Goal: Download file/media

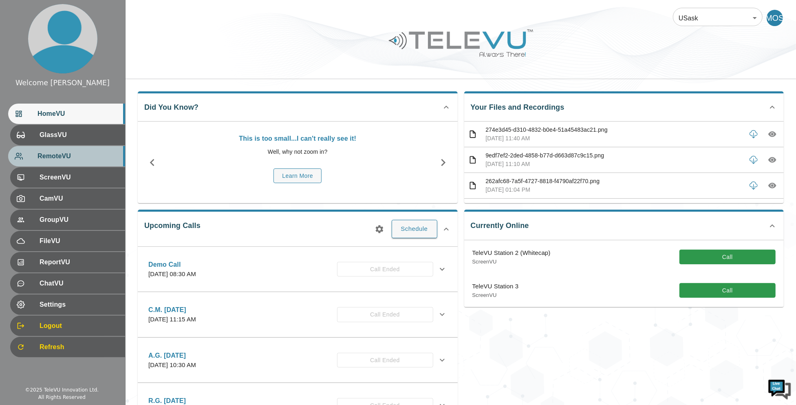
click at [90, 165] on div "RemoteVU" at bounding box center [66, 156] width 117 height 20
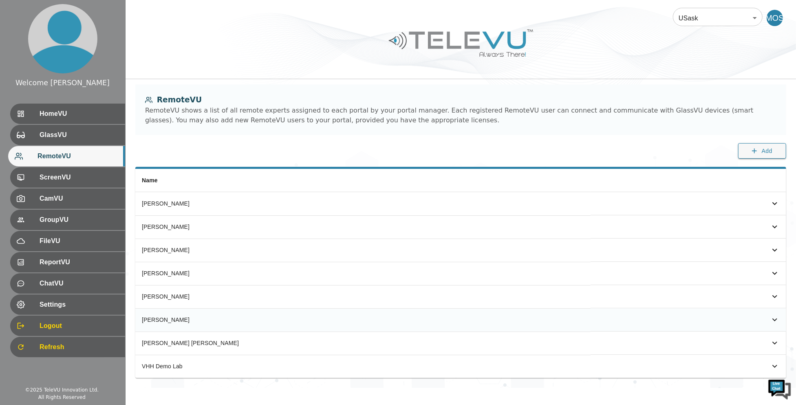
scroll to position [2, 0]
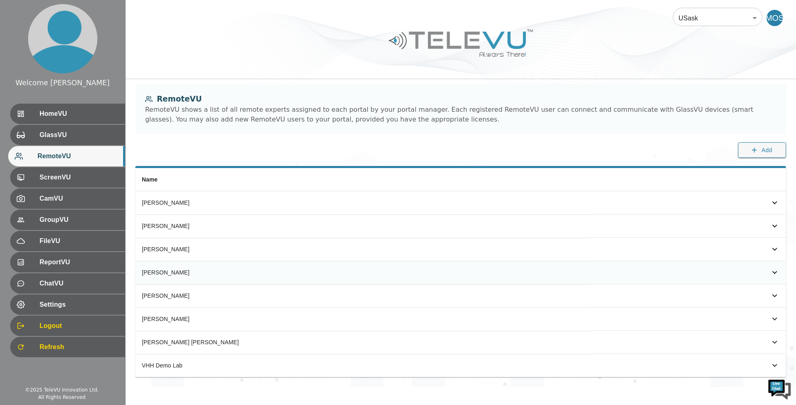
click at [768, 273] on div "simple table" at bounding box center [762, 272] width 34 height 10
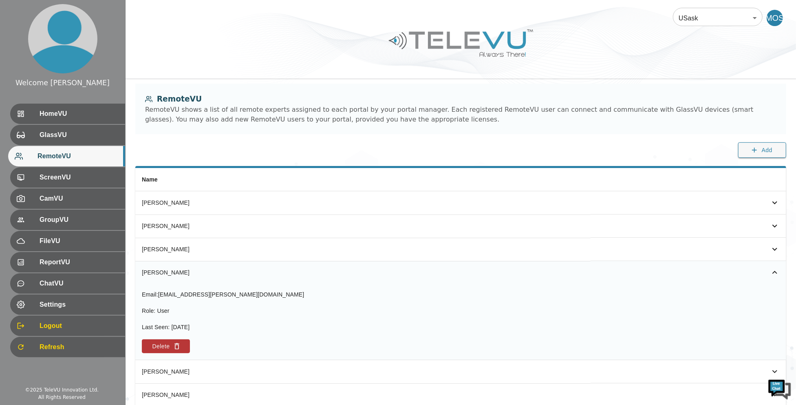
click at [777, 273] on icon "simple table" at bounding box center [775, 272] width 10 height 10
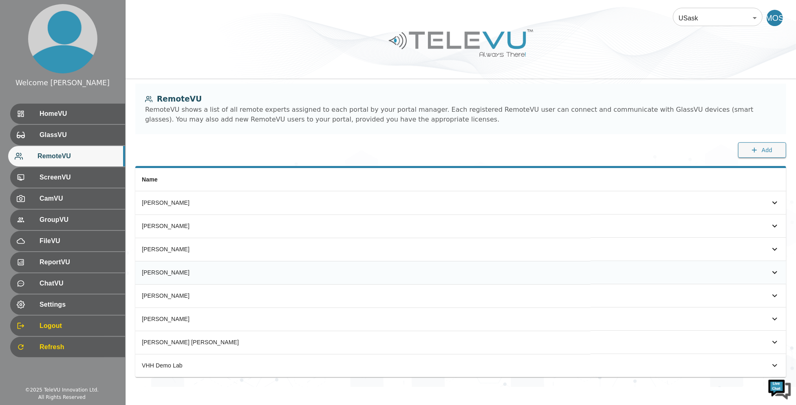
scroll to position [0, 0]
click at [773, 272] on icon "simple table" at bounding box center [775, 272] width 10 height 10
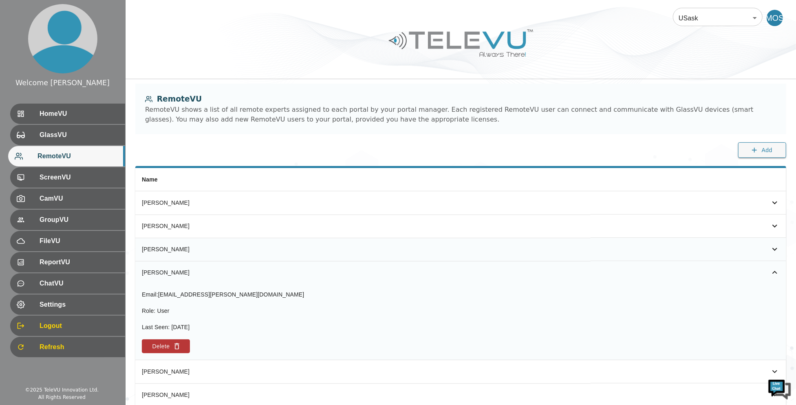
click at [227, 247] on div "[PERSON_NAME]" at bounding box center [363, 249] width 442 height 8
click at [787, 246] on div "Name [PERSON_NAME] [PERSON_NAME] [PERSON_NAME] [PERSON_NAME] Email : [EMAIL_ADD…" at bounding box center [460, 314] width 670 height 297
click at [772, 247] on icon "simple table" at bounding box center [775, 249] width 10 height 10
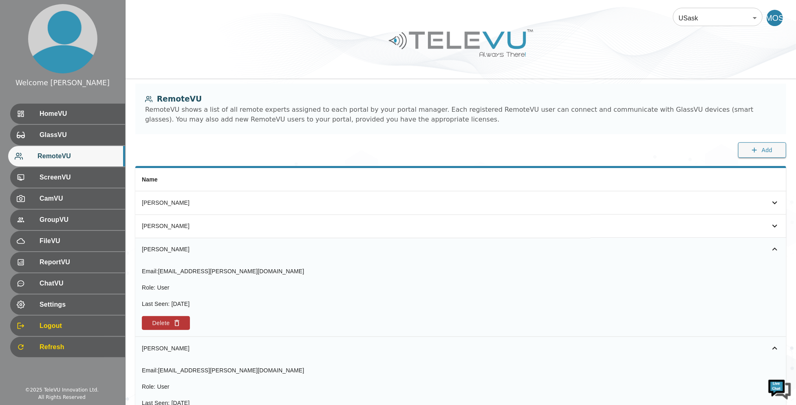
scroll to position [154, 0]
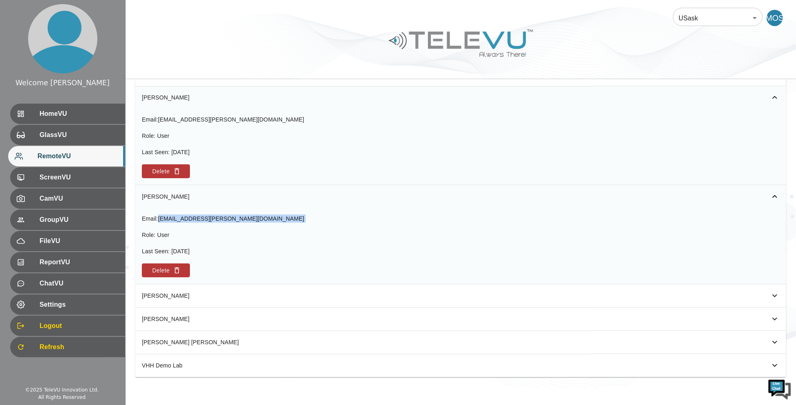
drag, startPoint x: 161, startPoint y: 217, endPoint x: 365, endPoint y: 229, distance: 204.5
click at [350, 227] on div "Email : [EMAIL_ADDRESS][PERSON_NAME][DOMAIN_NAME] Role : User Last Seen : [DATE…" at bounding box center [461, 245] width 638 height 63
click at [398, 307] on tbody "[PERSON_NAME] [PERSON_NAME] [PERSON_NAME] Email : [EMAIL_ADDRESS][PERSON_NAME][…" at bounding box center [460, 209] width 651 height 338
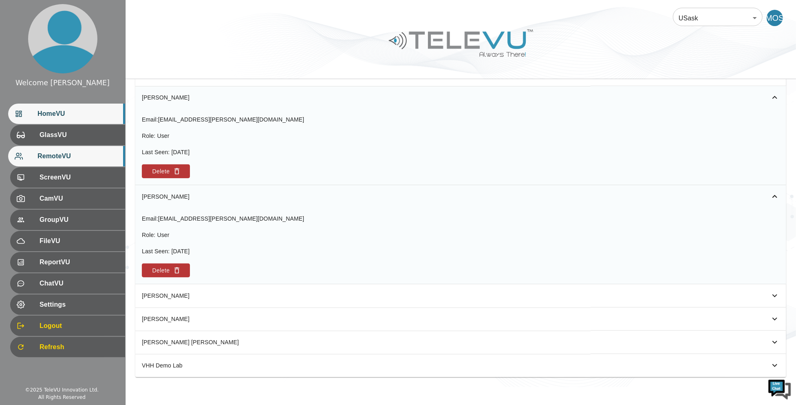
click at [90, 112] on span "HomeVU" at bounding box center [77, 114] width 81 height 10
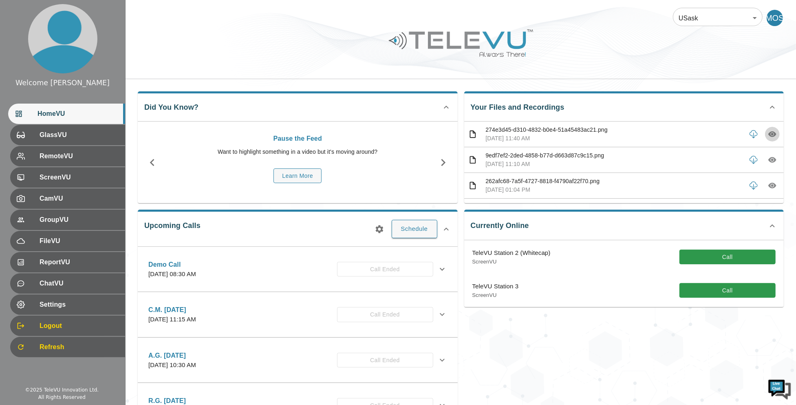
click at [768, 137] on icon "button" at bounding box center [772, 134] width 8 height 8
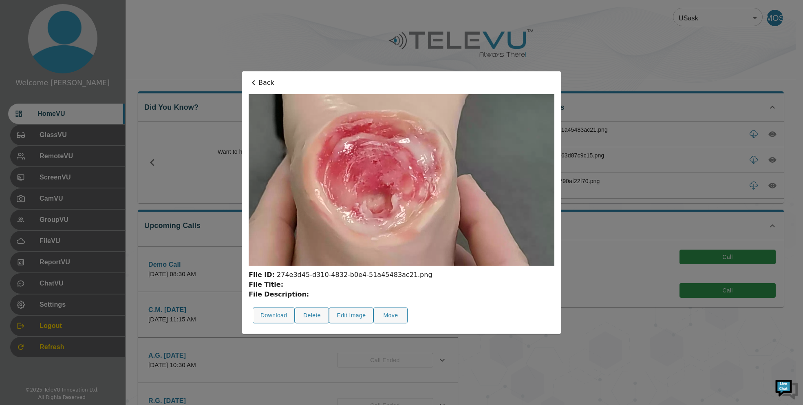
click at [765, 132] on div at bounding box center [401, 202] width 803 height 405
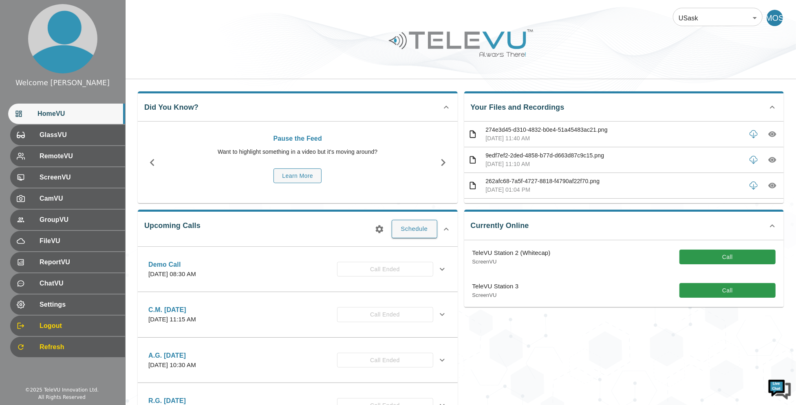
drag, startPoint x: 753, startPoint y: 132, endPoint x: 763, endPoint y: 131, distance: 10.2
click at [753, 132] on button "button" at bounding box center [753, 134] width 15 height 15
click at [768, 131] on icon "button" at bounding box center [772, 134] width 8 height 8
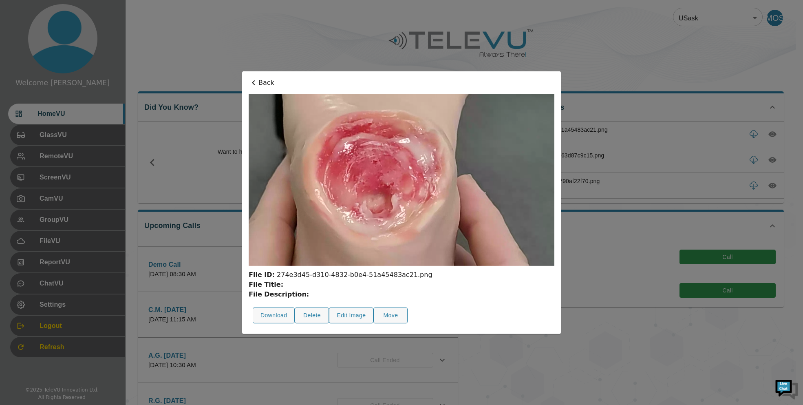
drag, startPoint x: 667, startPoint y: 139, endPoint x: 710, endPoint y: 46, distance: 101.7
click at [667, 138] on div at bounding box center [401, 202] width 803 height 405
